Goal: Check status: Check status

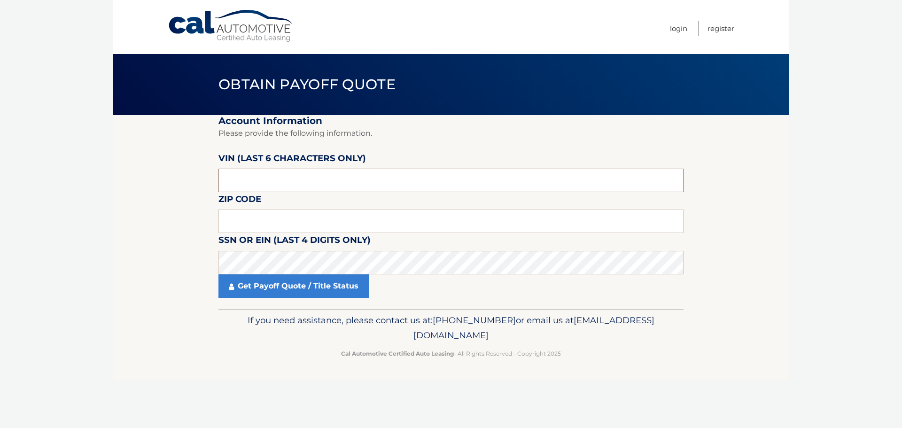
click at [309, 188] on input "text" at bounding box center [450, 180] width 465 height 23
paste input "610094"
type input "610094"
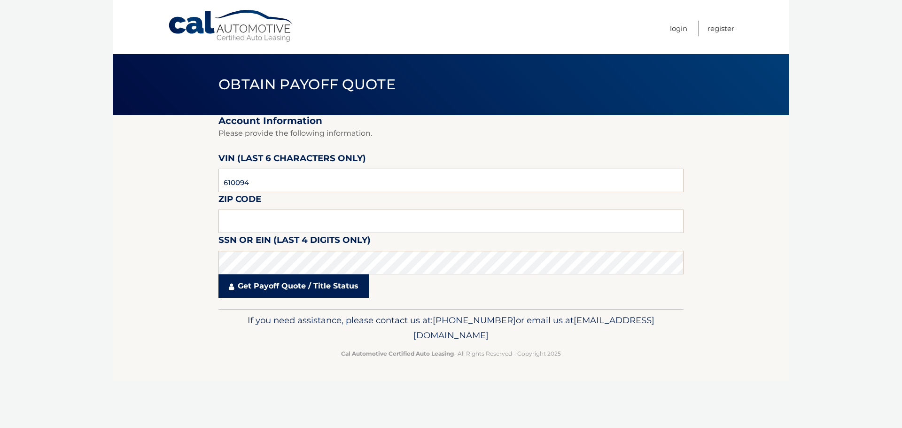
click at [250, 279] on link "Get Payoff Quote / Title Status" at bounding box center [293, 285] width 150 height 23
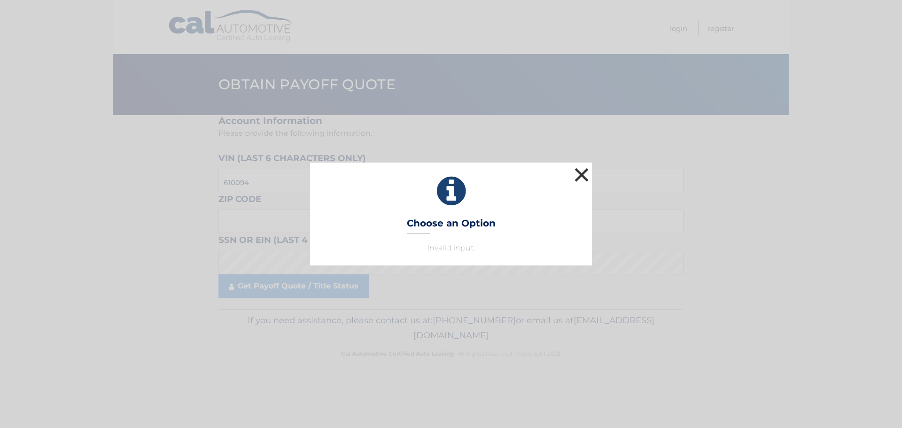
click at [578, 179] on button "×" at bounding box center [581, 174] width 19 height 19
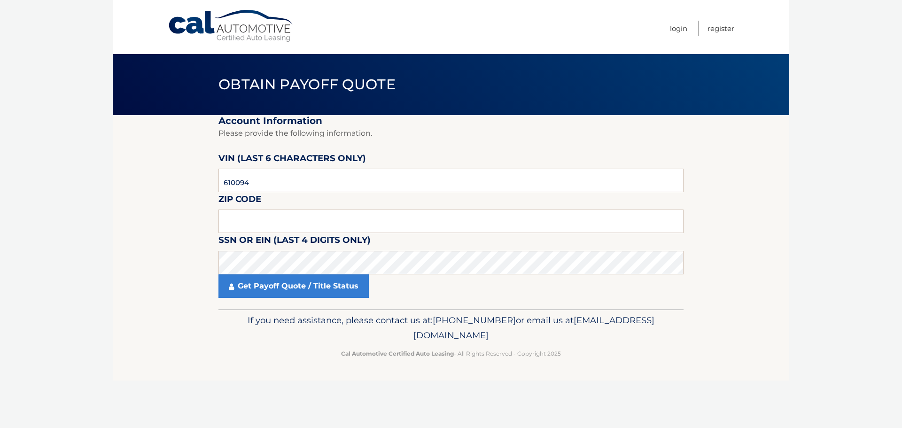
click at [389, 209] on fieldset "Account Information Please provide the following information. [PERSON_NAME] (la…" at bounding box center [450, 212] width 465 height 194
click at [388, 215] on input "text" at bounding box center [450, 220] width 465 height 23
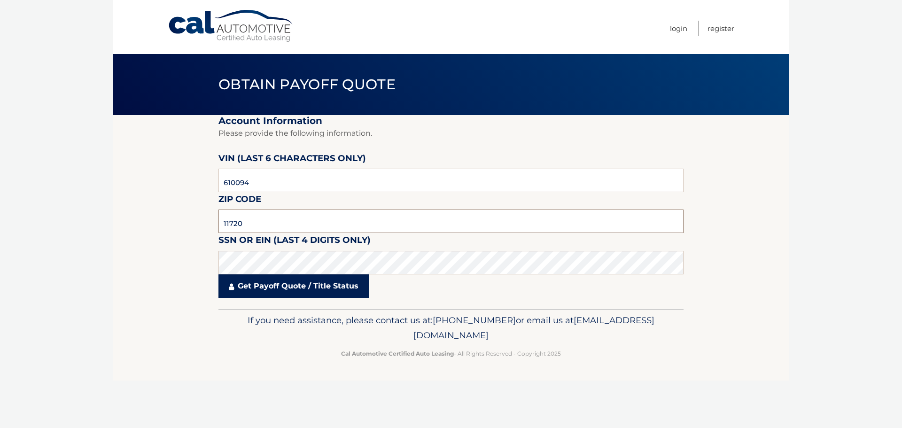
type input "11720"
click at [354, 281] on link "Get Payoff Quote / Title Status" at bounding box center [293, 285] width 150 height 23
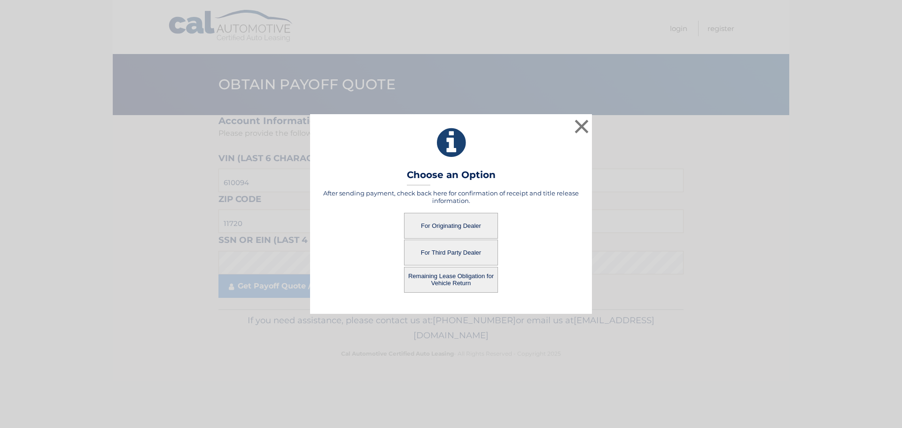
click at [435, 225] on button "For Originating Dealer" at bounding box center [451, 226] width 94 height 26
